Goal: Task Accomplishment & Management: Use online tool/utility

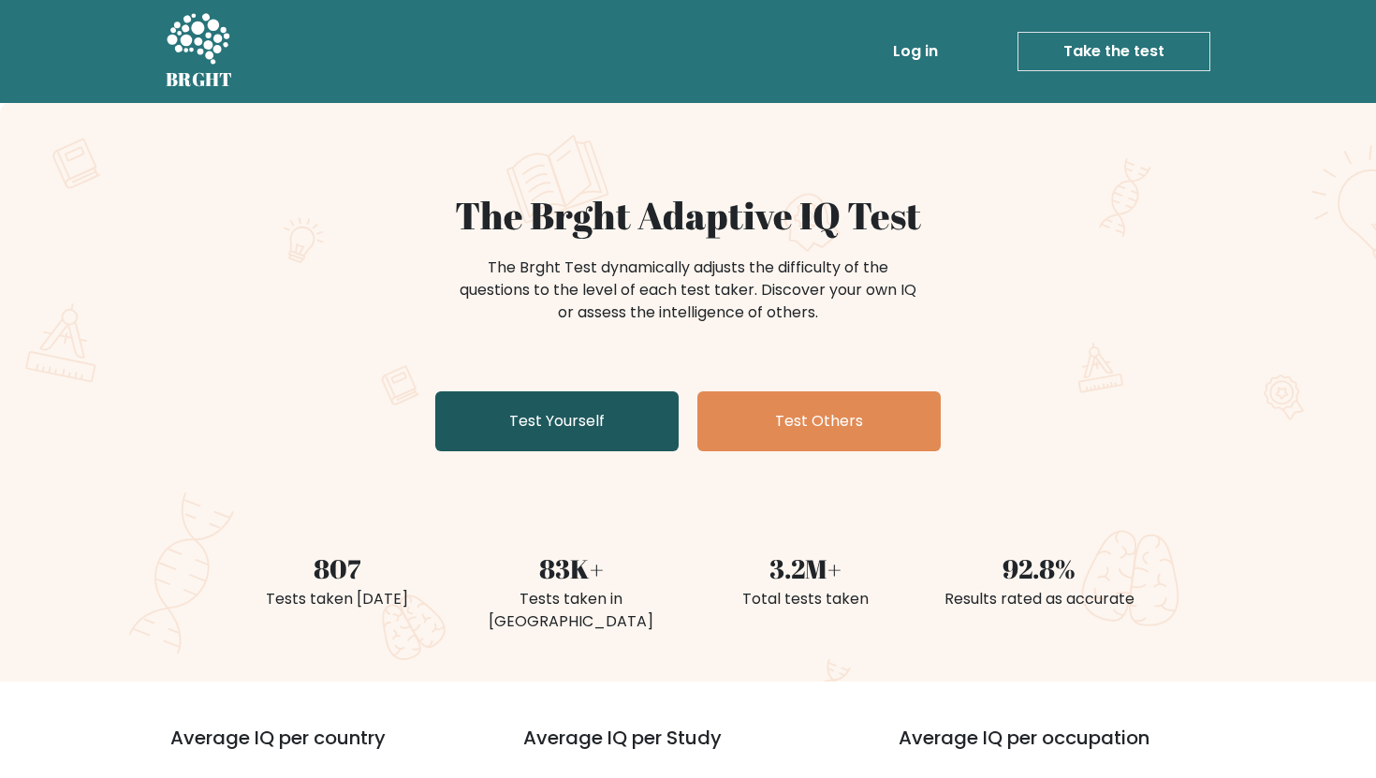
click at [542, 422] on link "Test Yourself" at bounding box center [556, 421] width 243 height 60
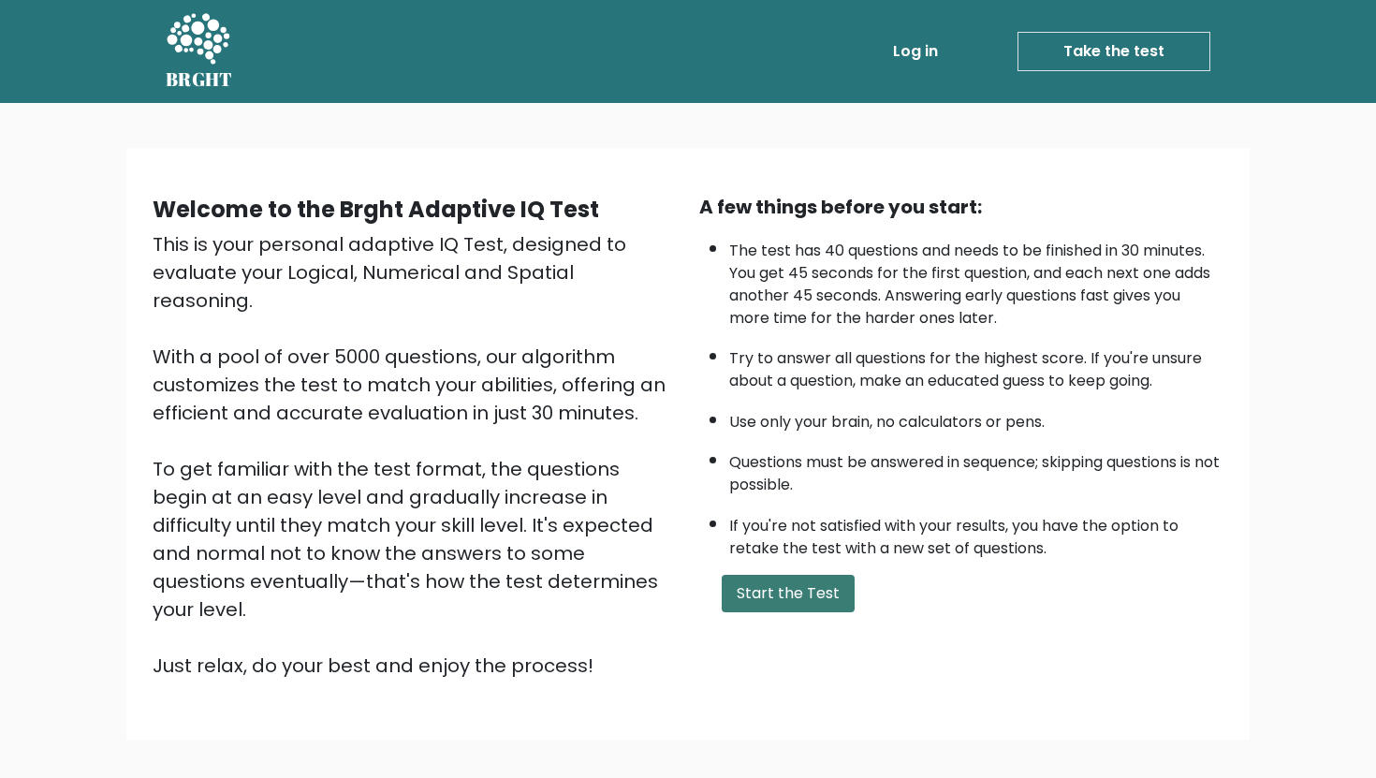
click at [753, 587] on button "Start the Test" at bounding box center [788, 593] width 133 height 37
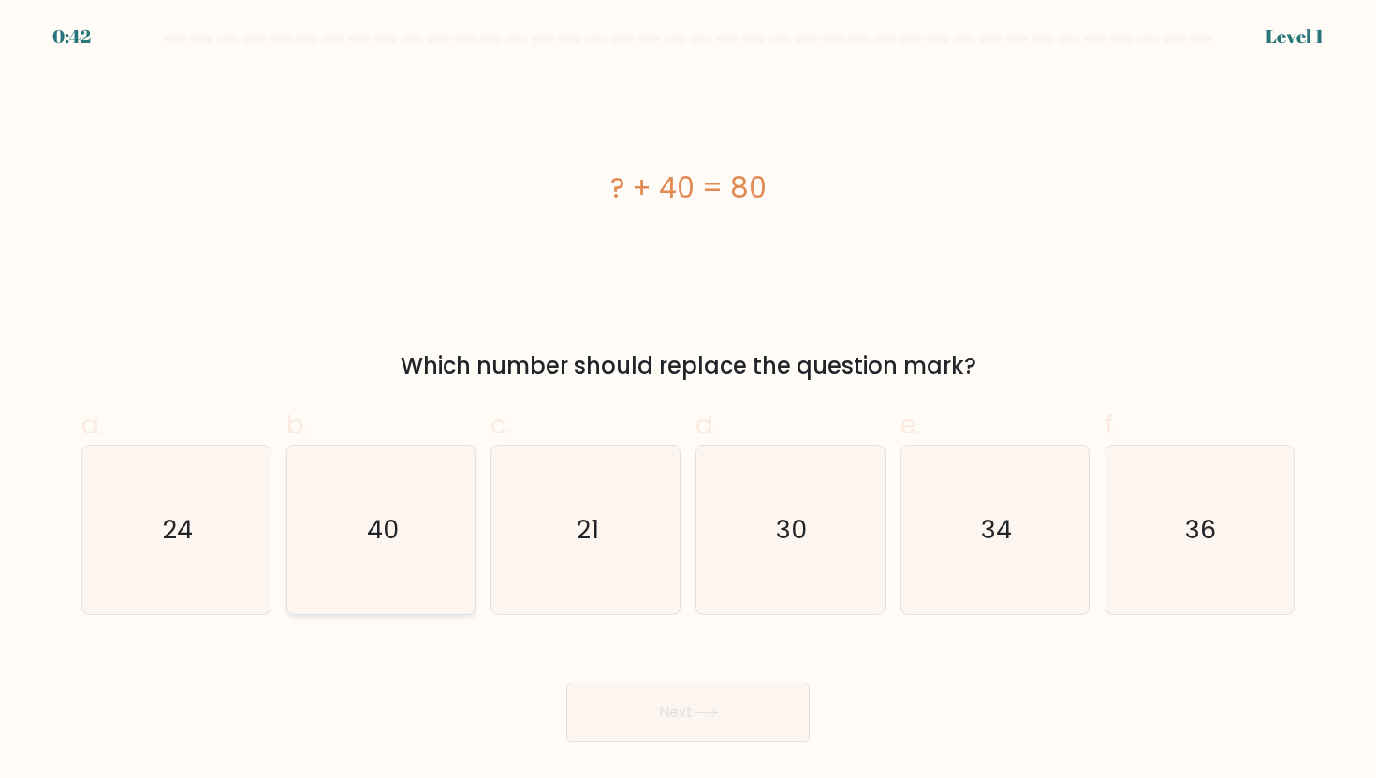
click at [404, 587] on icon "40" at bounding box center [381, 530] width 169 height 169
click at [688, 402] on input "b. 40" at bounding box center [688, 396] width 1 height 12
radio input "true"
click at [647, 725] on button "Next" at bounding box center [688, 713] width 243 height 60
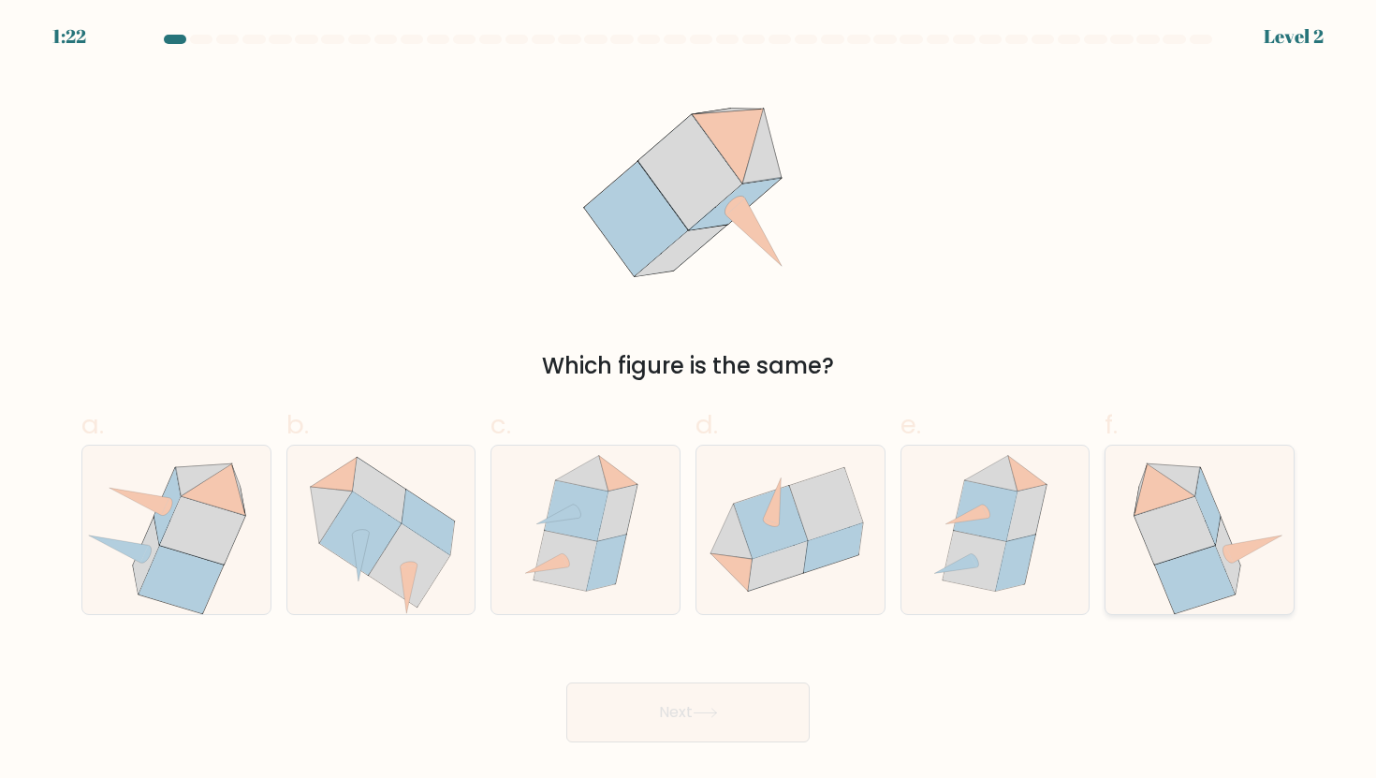
click at [1218, 511] on icon at bounding box center [1208, 506] width 24 height 76
click at [689, 402] on input "f." at bounding box center [688, 396] width 1 height 12
radio input "true"
click at [725, 728] on button "Next" at bounding box center [688, 713] width 243 height 60
